Goal: Check status: Check status

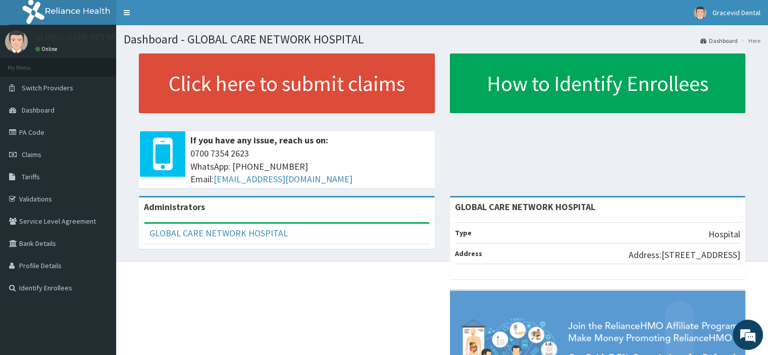
click at [29, 158] on span "Claims" at bounding box center [32, 154] width 20 height 9
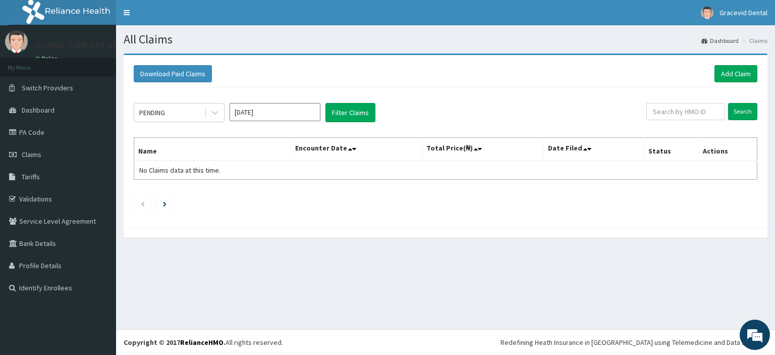
click at [244, 92] on div "PENDING [DATE] Filter Claims Search Name Encounter Date Total Price(₦) Date Fil…" at bounding box center [446, 155] width 634 height 134
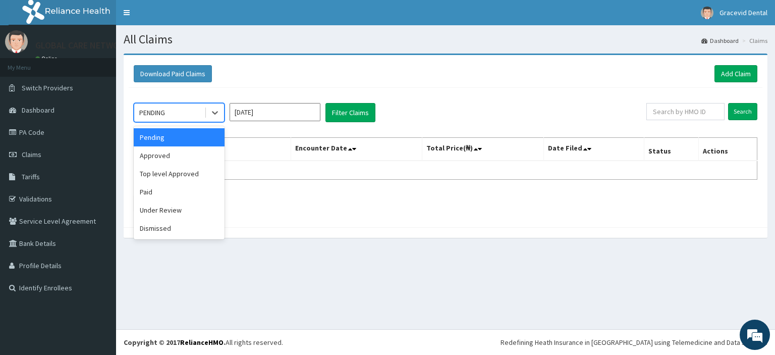
click at [194, 118] on div "PENDING" at bounding box center [169, 113] width 70 height 16
click at [195, 152] on div "Approved" at bounding box center [179, 155] width 91 height 18
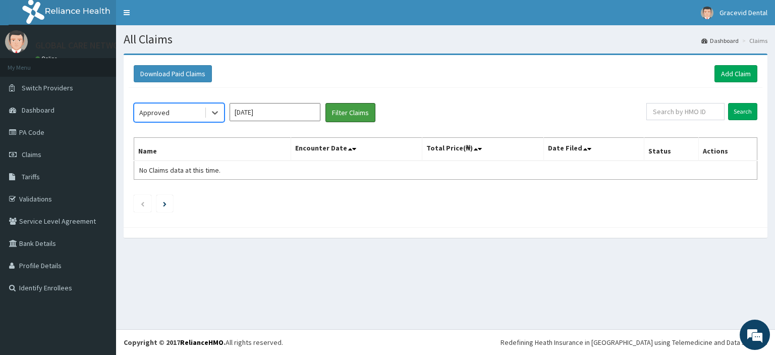
click at [349, 106] on button "Filter Claims" at bounding box center [351, 112] width 50 height 19
click at [344, 117] on button "Filter Claims" at bounding box center [351, 112] width 50 height 19
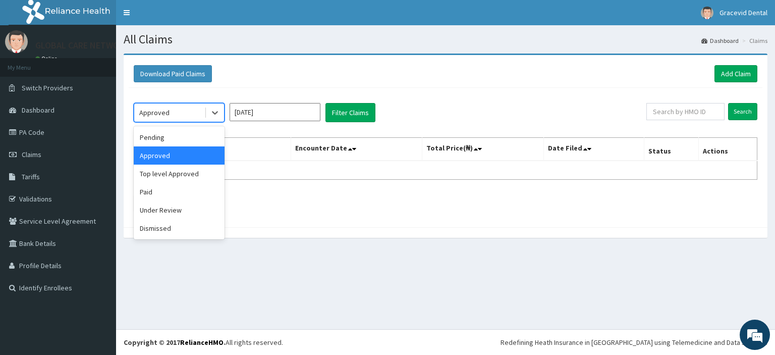
click at [174, 117] on div "Approved" at bounding box center [169, 113] width 70 height 16
click at [182, 176] on div "Top level Approved" at bounding box center [179, 174] width 91 height 18
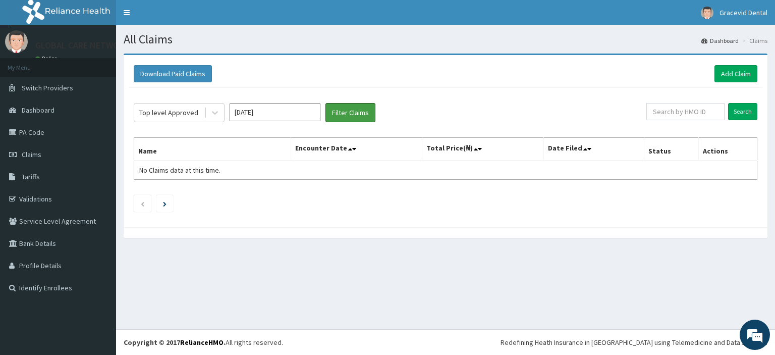
click at [340, 115] on button "Filter Claims" at bounding box center [351, 112] width 50 height 19
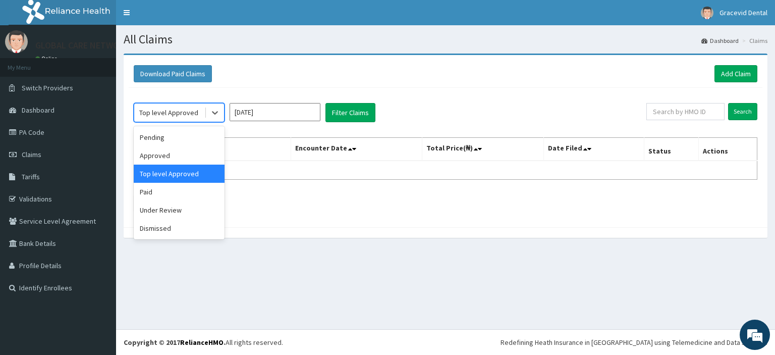
click at [218, 115] on icon at bounding box center [215, 113] width 10 height 10
click at [173, 195] on div "Paid" at bounding box center [179, 192] width 91 height 18
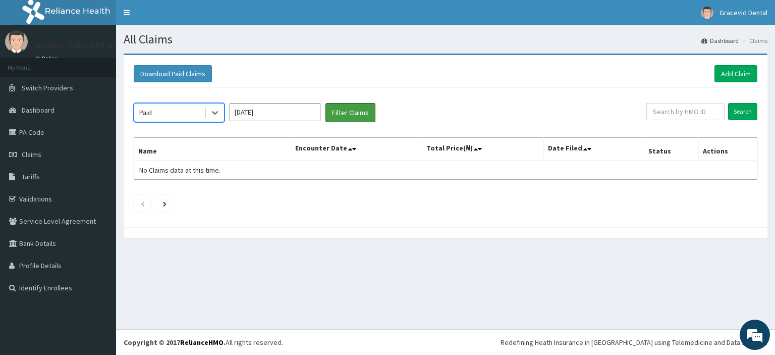
click at [347, 112] on button "Filter Claims" at bounding box center [351, 112] width 50 height 19
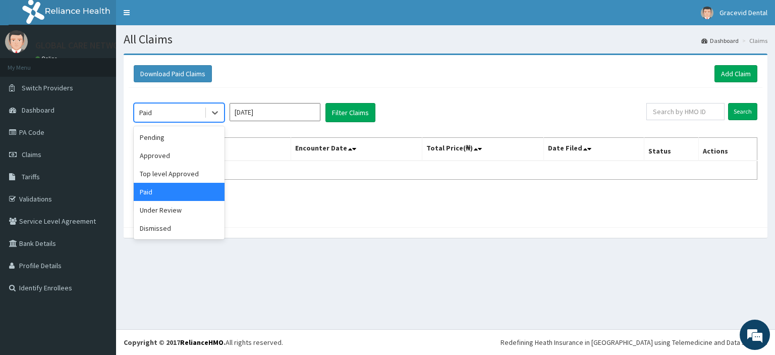
click at [216, 111] on icon at bounding box center [215, 113] width 10 height 10
click at [196, 207] on div "Under Review" at bounding box center [179, 210] width 91 height 18
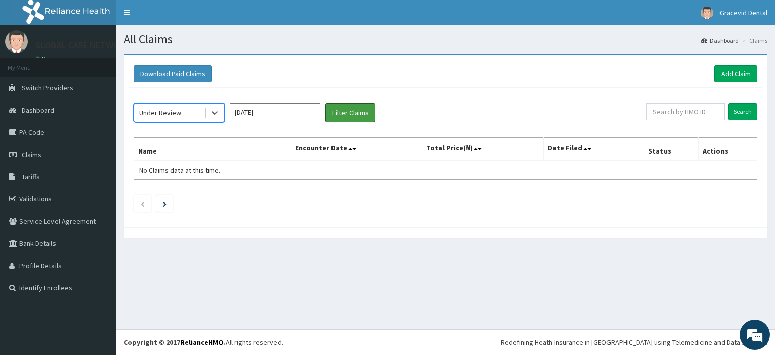
click at [339, 116] on button "Filter Claims" at bounding box center [351, 112] width 50 height 19
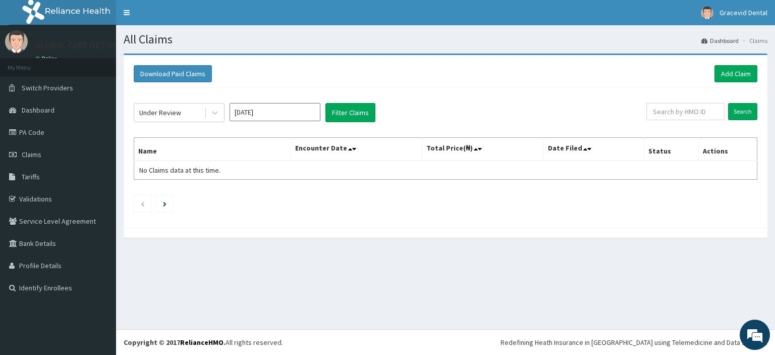
click at [39, 133] on link "PA Code" at bounding box center [58, 132] width 116 height 22
